Goal: Use online tool/utility: Utilize a website feature to perform a specific function

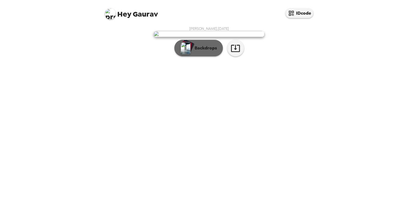
click at [210, 52] on p "Backdrops" at bounding box center [204, 48] width 25 height 7
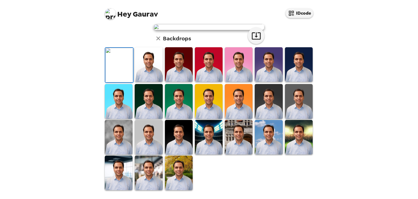
scroll to position [137, 0]
click at [179, 176] on img at bounding box center [179, 173] width 28 height 35
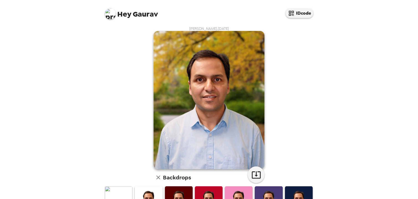
scroll to position [111, 0]
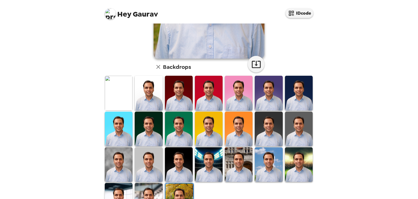
click at [270, 167] on img at bounding box center [269, 165] width 28 height 35
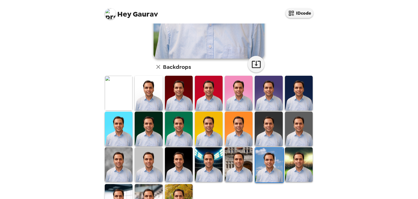
click at [149, 95] on img at bounding box center [149, 93] width 28 height 35
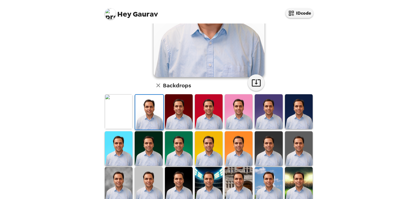
scroll to position [55, 0]
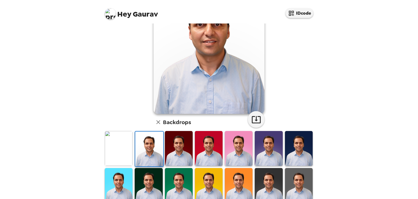
click at [174, 150] on img at bounding box center [179, 148] width 28 height 35
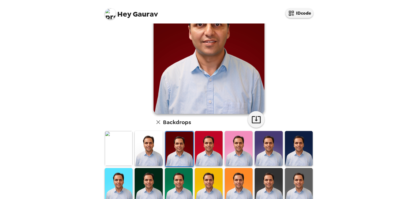
click at [204, 149] on img at bounding box center [209, 148] width 28 height 35
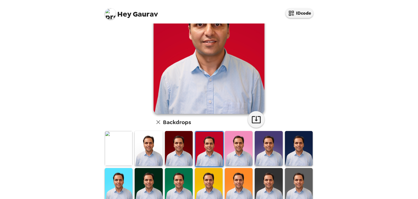
click at [237, 156] on img at bounding box center [239, 148] width 28 height 35
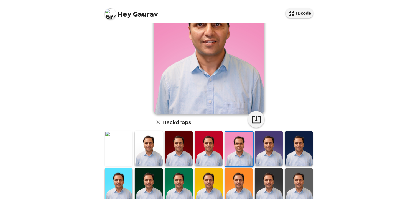
click at [263, 154] on img at bounding box center [269, 148] width 28 height 35
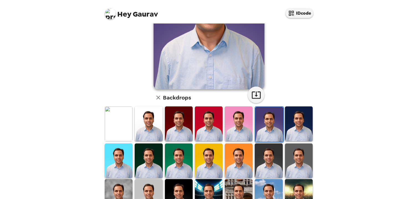
scroll to position [137, 0]
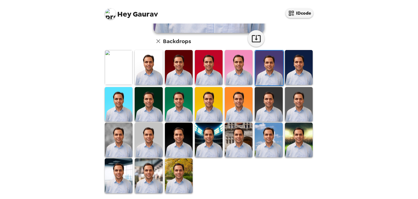
click at [181, 171] on img at bounding box center [179, 176] width 28 height 35
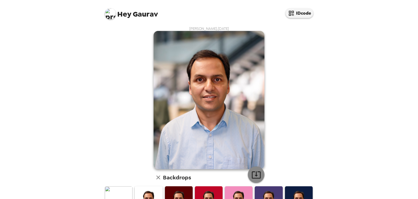
click at [257, 174] on icon "button" at bounding box center [256, 175] width 10 height 10
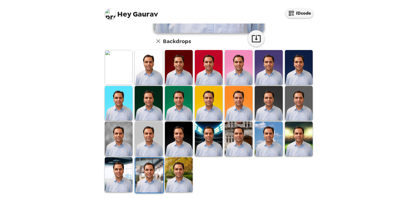
drag, startPoint x: 174, startPoint y: 148, endPoint x: 240, endPoint y: 146, distance: 66.2
click at [174, 148] on img at bounding box center [179, 139] width 28 height 35
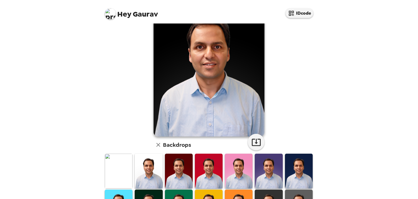
scroll to position [111, 0]
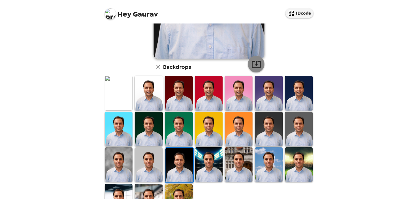
click at [251, 64] on icon "button" at bounding box center [256, 65] width 10 height 10
click at [153, 101] on img at bounding box center [149, 93] width 28 height 35
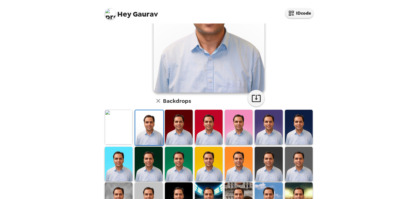
scroll to position [0, 0]
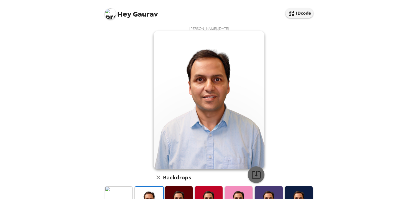
click at [256, 174] on icon "button" at bounding box center [256, 175] width 10 height 10
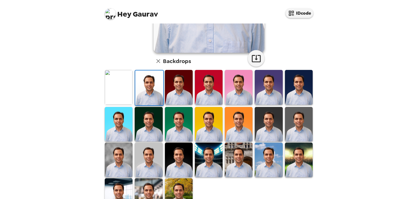
scroll to position [137, 0]
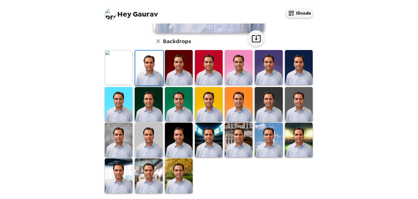
click at [173, 75] on img at bounding box center [179, 67] width 28 height 35
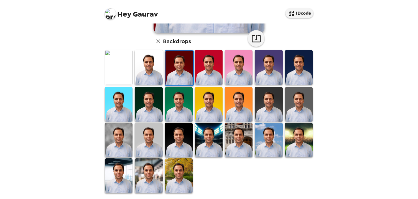
click at [123, 143] on img at bounding box center [119, 140] width 28 height 35
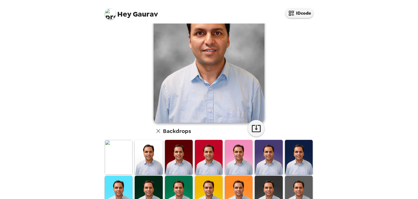
scroll to position [0, 0]
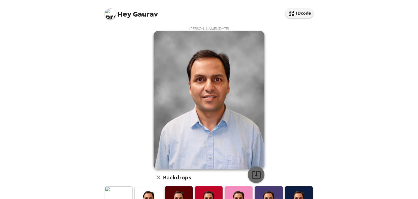
click at [253, 175] on icon "button" at bounding box center [256, 175] width 10 height 10
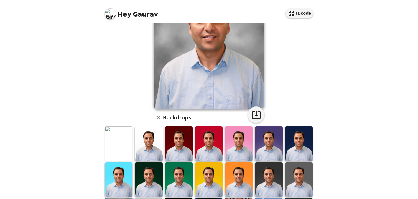
scroll to position [137, 0]
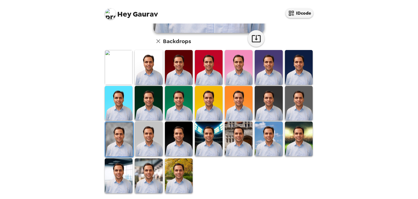
drag, startPoint x: 127, startPoint y: 173, endPoint x: 152, endPoint y: 163, distance: 27.1
click at [127, 173] on img at bounding box center [119, 176] width 28 height 35
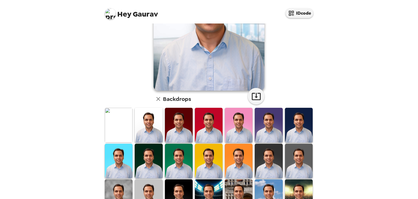
scroll to position [0, 0]
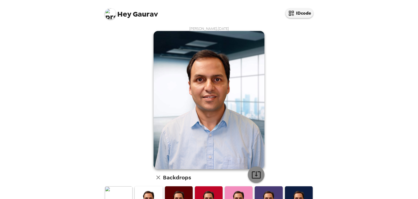
click at [252, 175] on icon "button" at bounding box center [256, 175] width 10 height 10
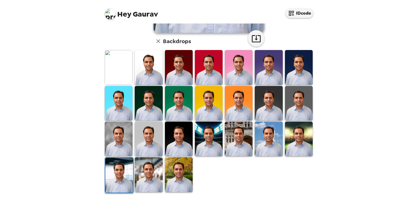
click at [121, 70] on img at bounding box center [119, 67] width 28 height 35
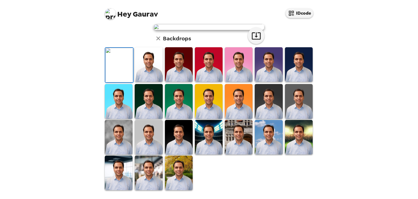
scroll to position [109, 0]
click at [251, 41] on icon "button" at bounding box center [256, 36] width 10 height 10
click at [382, 148] on div "Hey Gaurav IDcode Gaurav Mangla , 09-17-2025 Backdrops" at bounding box center [209, 99] width 418 height 199
click at [153, 82] on img at bounding box center [149, 64] width 28 height 35
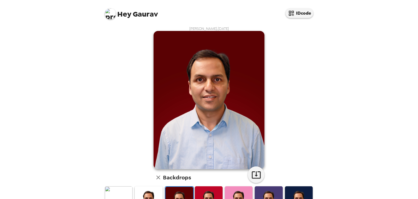
scroll to position [101, 0]
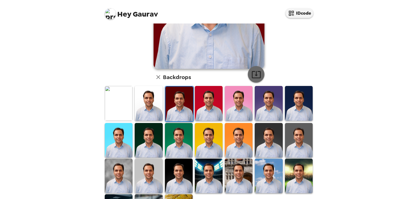
click at [255, 73] on icon "button" at bounding box center [256, 75] width 10 height 10
click at [211, 103] on img at bounding box center [209, 103] width 28 height 35
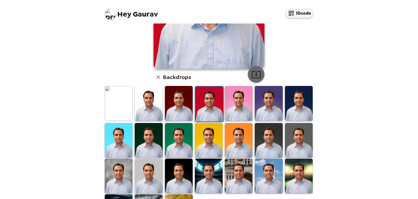
click at [256, 74] on icon "button" at bounding box center [256, 75] width 10 height 10
click at [240, 109] on img at bounding box center [239, 103] width 28 height 35
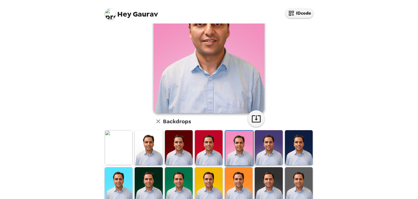
scroll to position [53, 0]
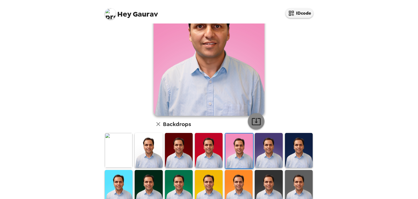
click at [251, 123] on icon "button" at bounding box center [256, 122] width 10 height 10
click at [261, 151] on img at bounding box center [269, 150] width 28 height 35
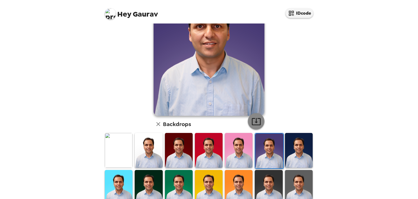
click at [251, 122] on icon "button" at bounding box center [256, 122] width 10 height 10
click at [290, 150] on img at bounding box center [299, 150] width 28 height 35
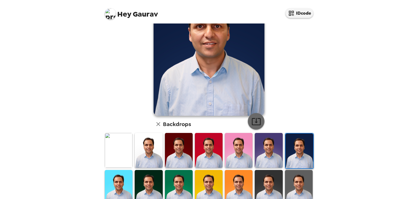
click at [258, 122] on icon "button" at bounding box center [256, 121] width 9 height 7
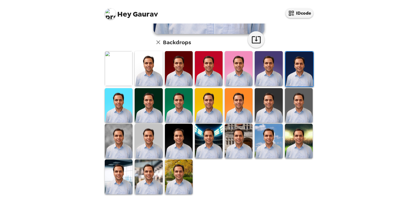
scroll to position [137, 0]
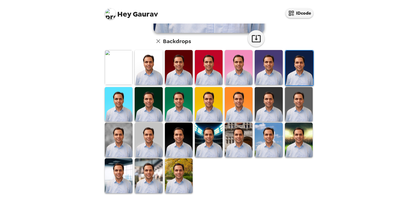
click at [124, 106] on img at bounding box center [119, 104] width 28 height 35
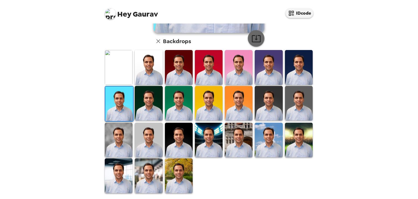
click at [253, 39] on icon "button" at bounding box center [256, 38] width 9 height 7
click at [148, 101] on img at bounding box center [149, 103] width 28 height 35
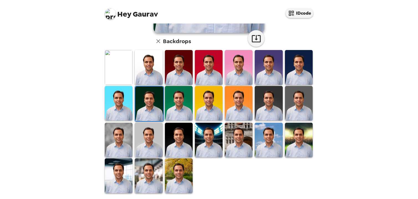
click at [176, 106] on img at bounding box center [179, 103] width 28 height 35
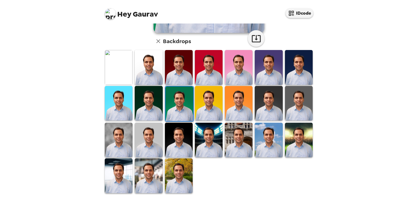
click at [152, 107] on img at bounding box center [149, 103] width 28 height 35
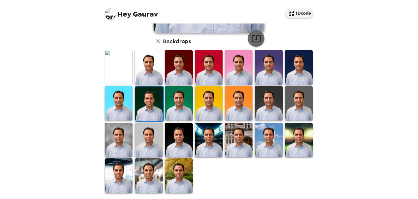
click at [252, 37] on icon "button" at bounding box center [256, 39] width 10 height 10
click at [181, 106] on img at bounding box center [179, 103] width 28 height 35
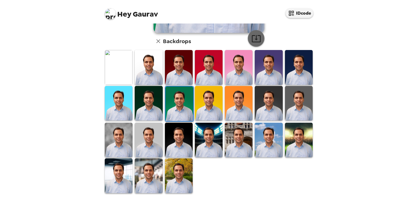
click at [253, 37] on icon "button" at bounding box center [256, 39] width 10 height 10
click at [212, 105] on img at bounding box center [209, 103] width 28 height 35
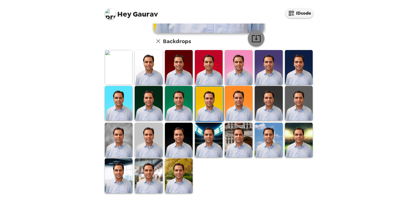
click at [252, 37] on icon "button" at bounding box center [256, 39] width 10 height 10
click at [239, 95] on img at bounding box center [239, 103] width 28 height 35
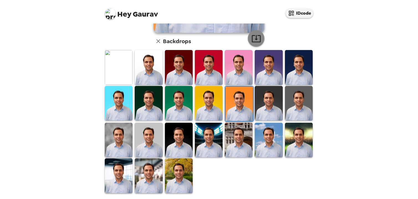
click at [256, 38] on icon "button" at bounding box center [256, 39] width 10 height 10
click at [273, 104] on img at bounding box center [269, 103] width 28 height 35
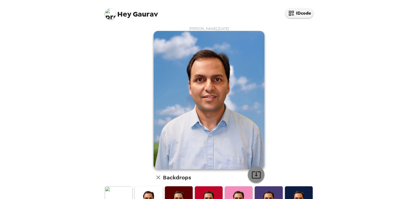
scroll to position [137, 0]
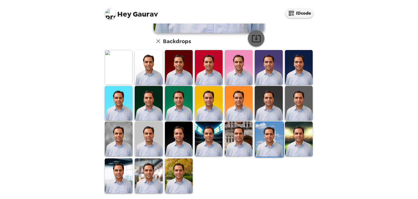
click at [256, 39] on icon "button" at bounding box center [256, 39] width 10 height 10
click at [295, 139] on img at bounding box center [299, 139] width 28 height 35
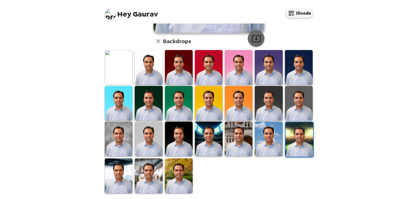
click at [253, 34] on icon "button" at bounding box center [256, 39] width 10 height 10
click at [124, 166] on img at bounding box center [119, 176] width 28 height 35
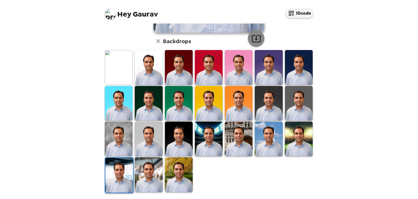
click at [253, 38] on icon "button" at bounding box center [256, 39] width 10 height 10
click at [150, 170] on img at bounding box center [149, 175] width 28 height 35
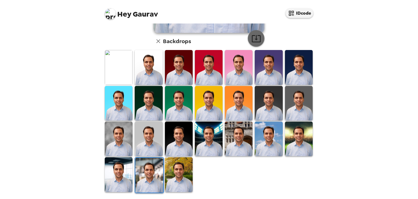
click at [251, 37] on icon "button" at bounding box center [256, 39] width 10 height 10
click at [178, 176] on img at bounding box center [179, 175] width 28 height 35
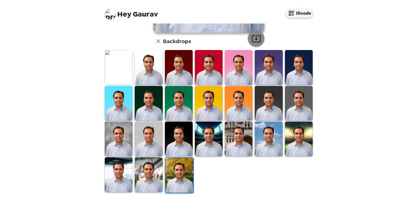
click at [254, 39] on icon "button" at bounding box center [256, 38] width 9 height 7
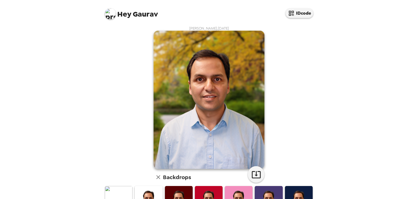
scroll to position [0, 0]
